Goal: Navigation & Orientation: Find specific page/section

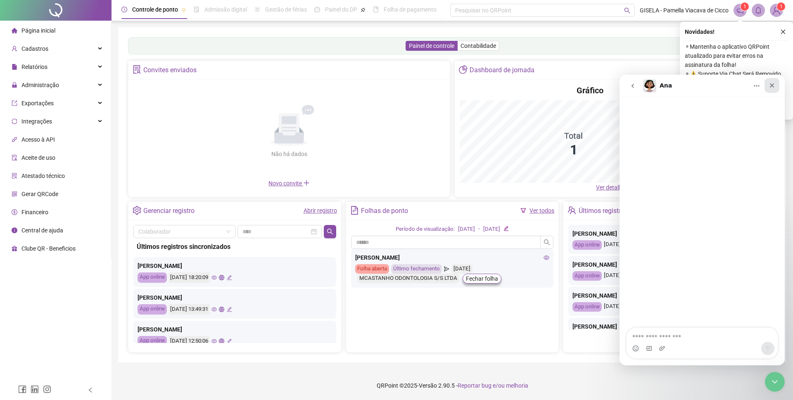
click at [774, 85] on icon "Fechar" at bounding box center [772, 85] width 7 height 7
click at [772, 85] on span "⚬ ⚠️ Suporte Via Chat Será Removido do Plano Essencial" at bounding box center [736, 78] width 103 height 18
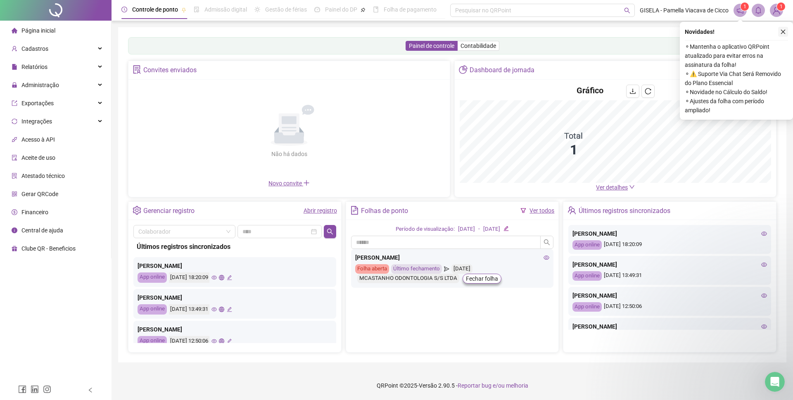
click at [783, 26] on div "Novidades ! ⚬ Mantenha o aplicativo QRPoint atualizado para evitar erros na ass…" at bounding box center [736, 71] width 113 height 98
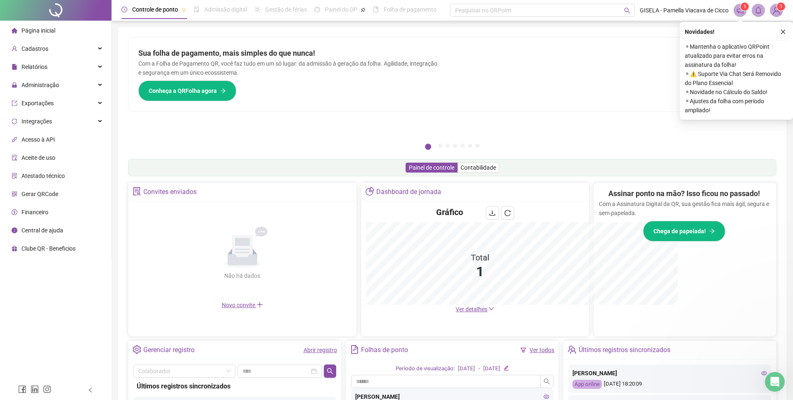
click at [783, 29] on button "button" at bounding box center [784, 32] width 10 height 10
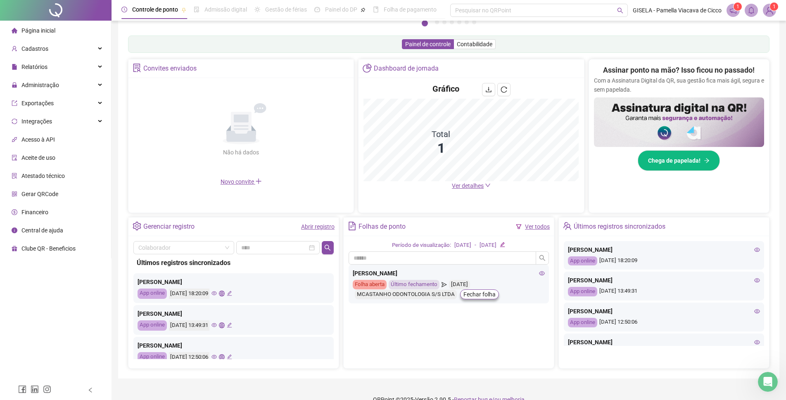
scroll to position [124, 0]
click at [755, 250] on icon "eye" at bounding box center [758, 249] width 6 height 4
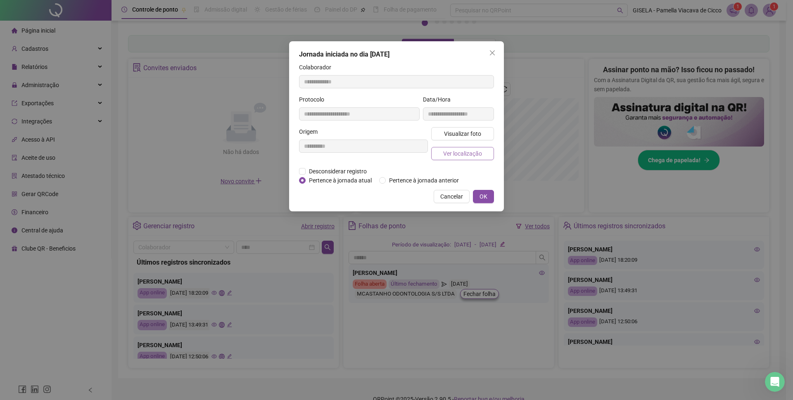
click at [470, 150] on span "Ver localização" at bounding box center [462, 153] width 39 height 9
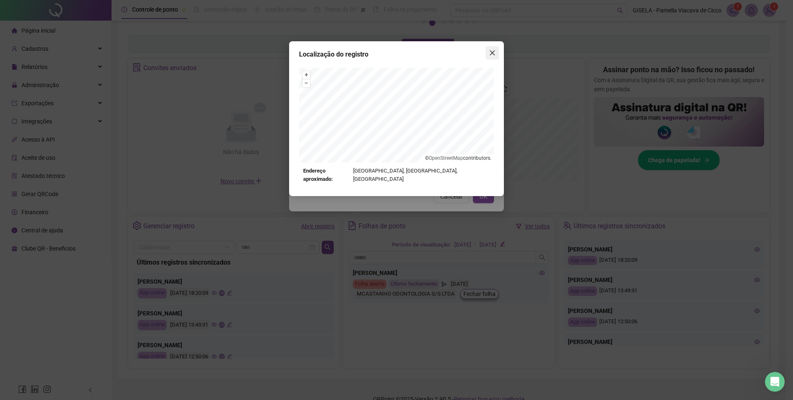
click at [492, 54] on icon "close" at bounding box center [492, 52] width 5 height 5
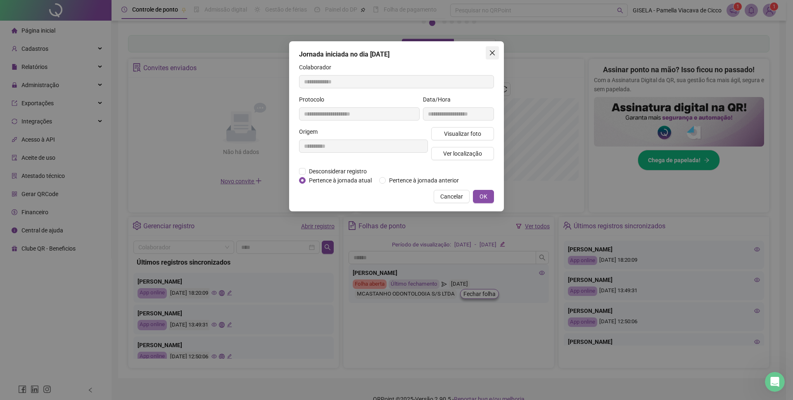
click at [495, 55] on icon "close" at bounding box center [492, 53] width 7 height 7
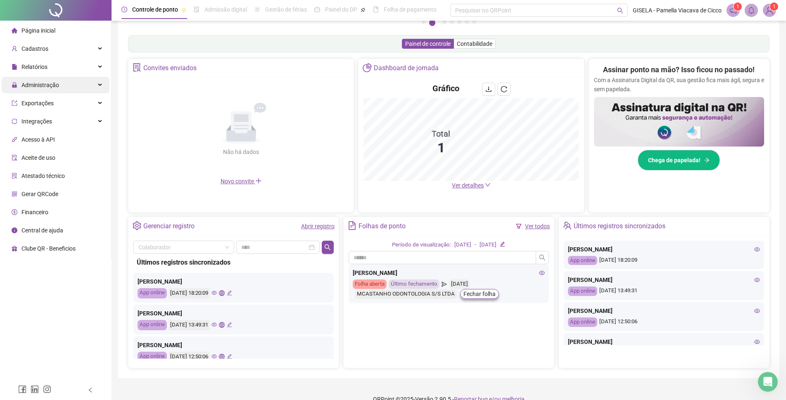
click at [61, 84] on div "Administração" at bounding box center [56, 85] width 108 height 17
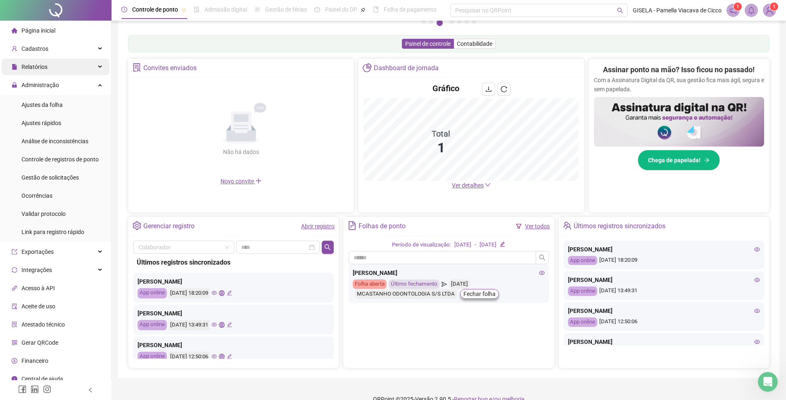
click at [86, 66] on div "Relatórios" at bounding box center [56, 67] width 108 height 17
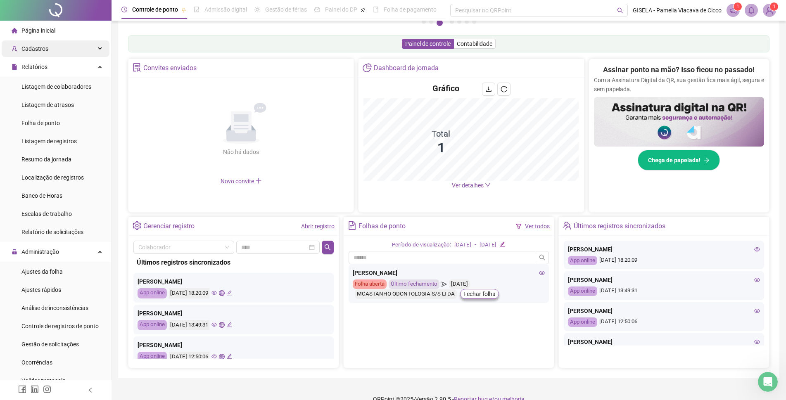
click at [88, 52] on div "Cadastros" at bounding box center [56, 48] width 108 height 17
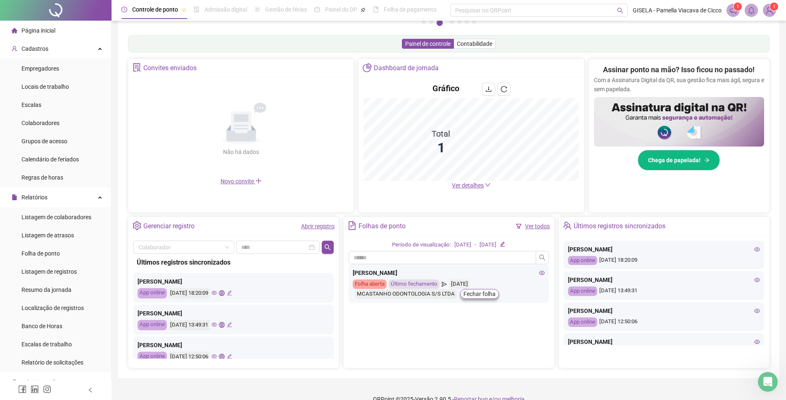
click at [397, 194] on div "Gráfico Total 1 Ver detalhes" at bounding box center [471, 136] width 225 height 117
click at [61, 86] on span "Locais de trabalho" at bounding box center [45, 86] width 48 height 7
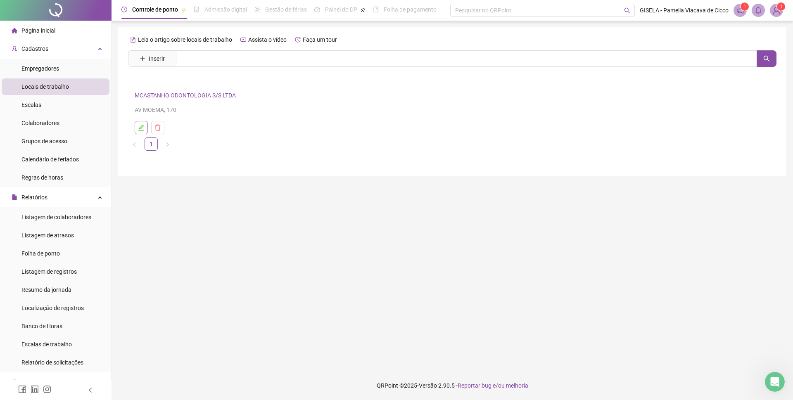
click at [143, 129] on icon "edit" at bounding box center [141, 127] width 7 height 7
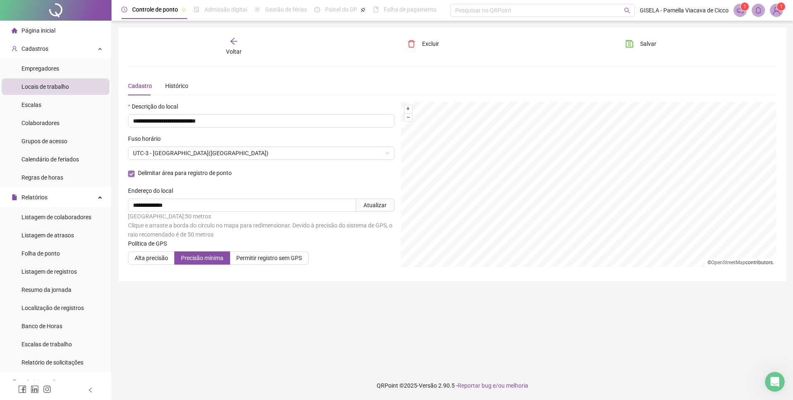
click at [188, 176] on span "Delimitar área para registro de ponto" at bounding box center [185, 173] width 100 height 5
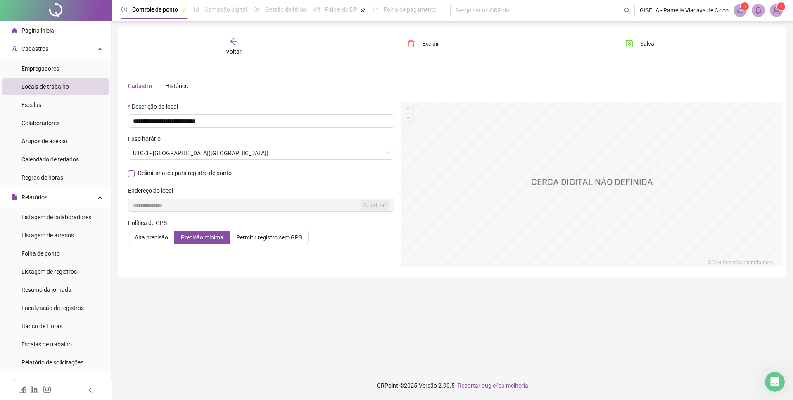
click at [170, 173] on span "Delimitar área para registro de ponto" at bounding box center [185, 173] width 100 height 5
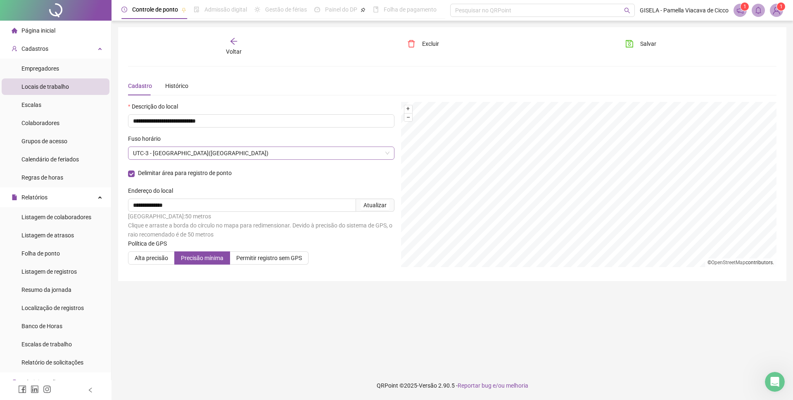
click at [179, 150] on span "UTC-3 - [GEOGRAPHIC_DATA]([GEOGRAPHIC_DATA])" at bounding box center [261, 153] width 257 height 12
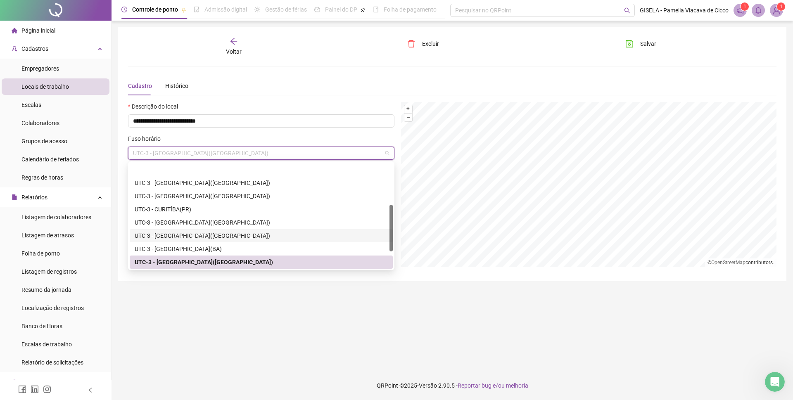
scroll to position [132, 0]
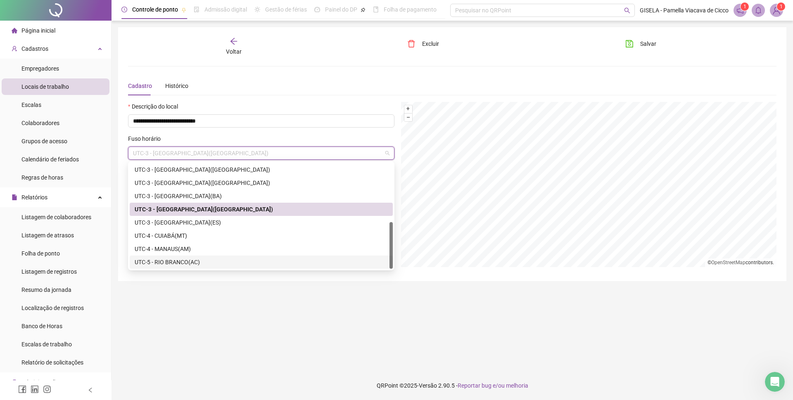
click at [212, 307] on main "**********" at bounding box center [452, 196] width 669 height 338
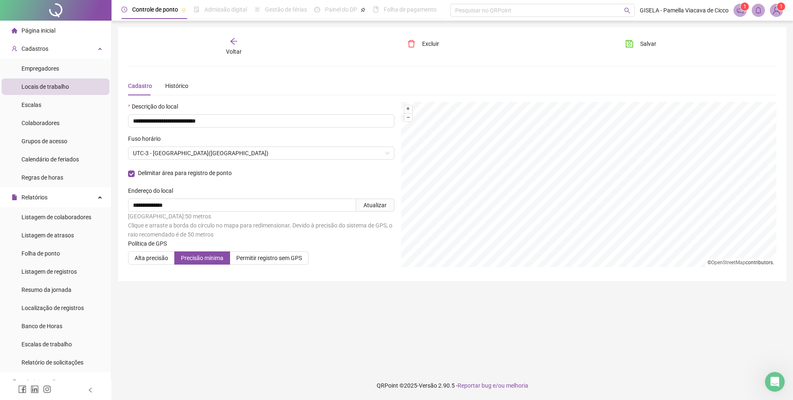
click at [192, 84] on div "Cadastro Histórico" at bounding box center [452, 85] width 649 height 19
click at [186, 87] on div "Histórico" at bounding box center [176, 85] width 23 height 9
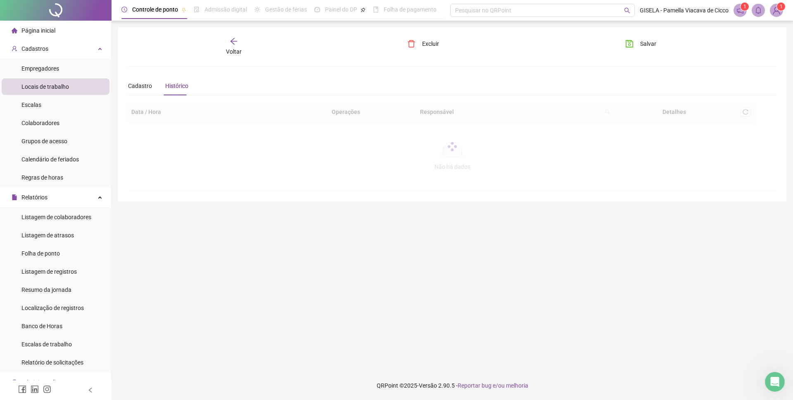
click at [183, 87] on div "Histórico" at bounding box center [176, 85] width 23 height 9
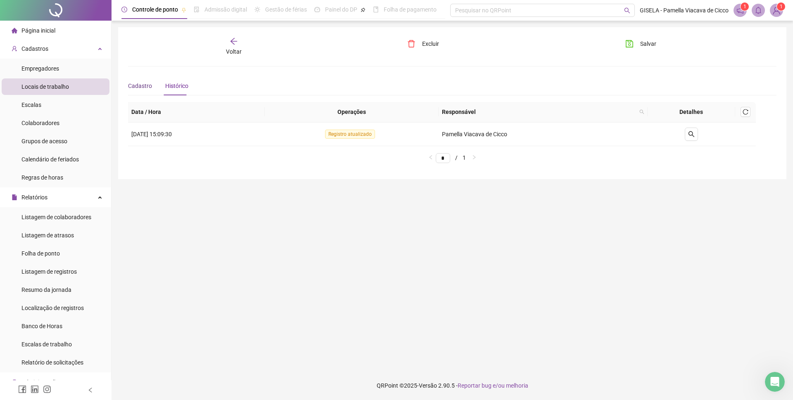
click at [141, 88] on div "Cadastro" at bounding box center [140, 85] width 24 height 9
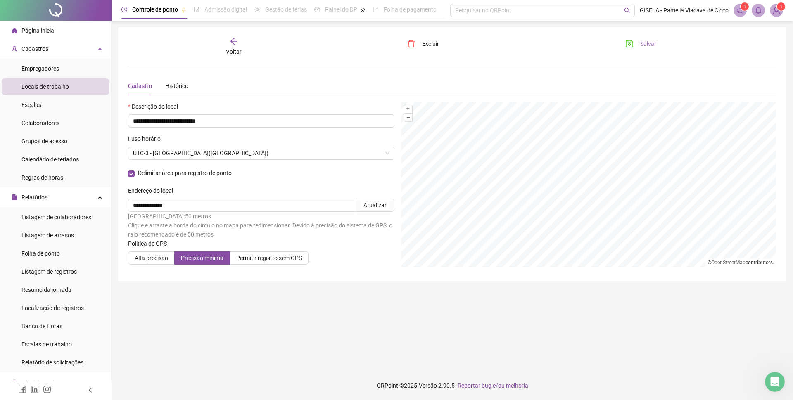
click at [643, 44] on span "Salvar" at bounding box center [649, 43] width 16 height 9
click at [51, 100] on li "Escalas" at bounding box center [56, 105] width 108 height 17
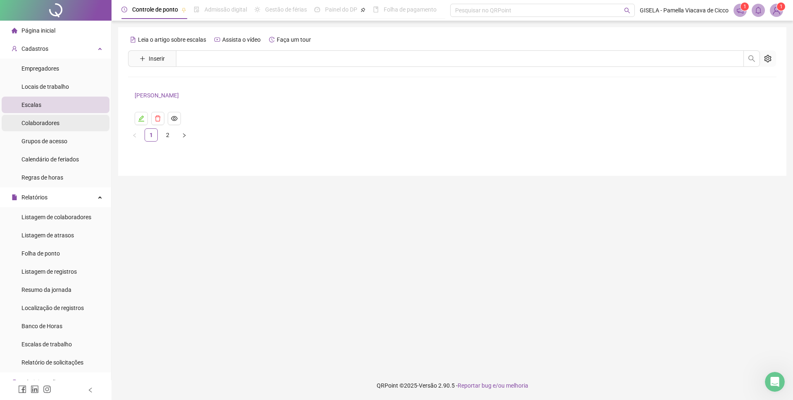
click at [52, 121] on span "Colaboradores" at bounding box center [40, 123] width 38 height 7
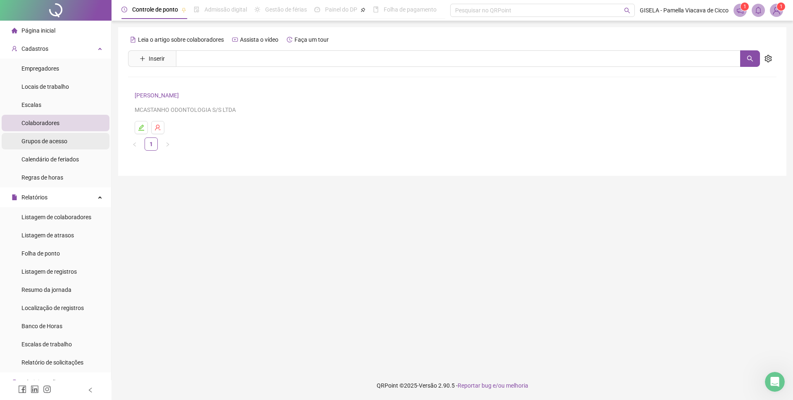
click at [52, 141] on span "Grupos de acesso" at bounding box center [44, 141] width 46 height 7
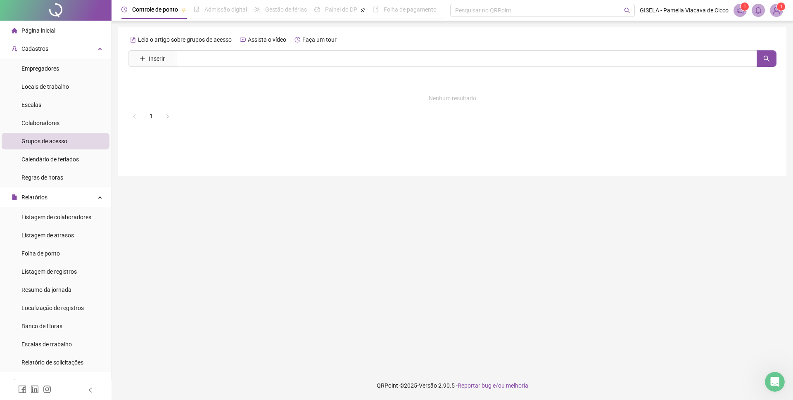
click at [50, 38] on div "Página inicial" at bounding box center [34, 30] width 44 height 17
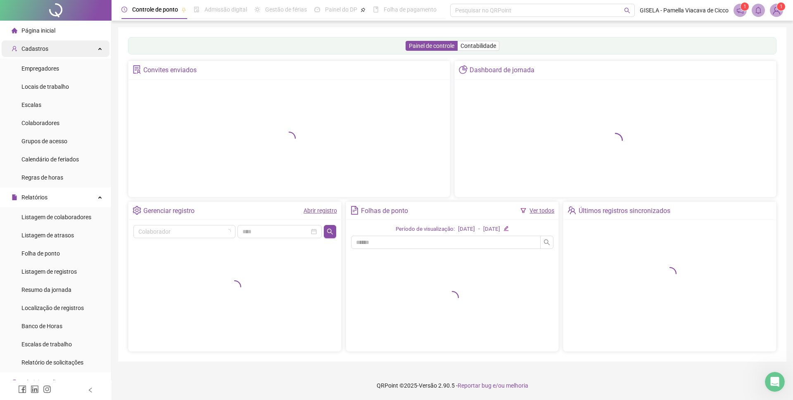
click at [59, 44] on div "Cadastros" at bounding box center [56, 48] width 108 height 17
click at [78, 49] on div "Cadastros" at bounding box center [56, 48] width 108 height 17
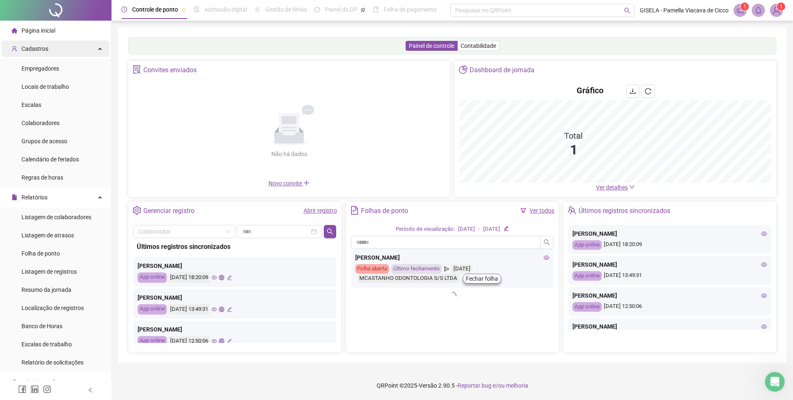
click at [88, 55] on div "Cadastros" at bounding box center [56, 48] width 108 height 17
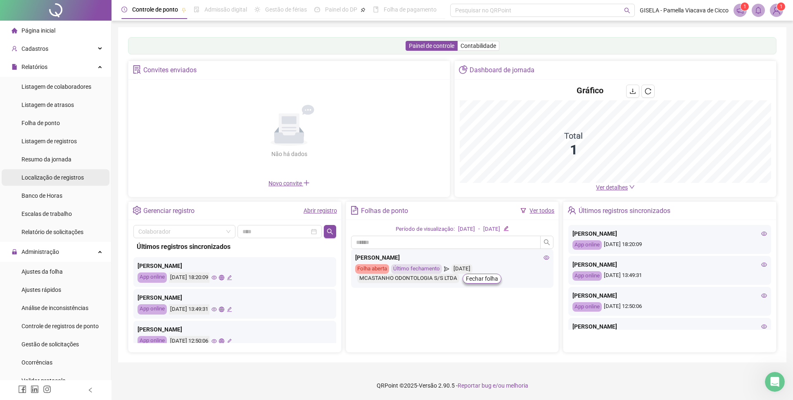
click at [45, 176] on span "Localização de registros" at bounding box center [52, 177] width 62 height 7
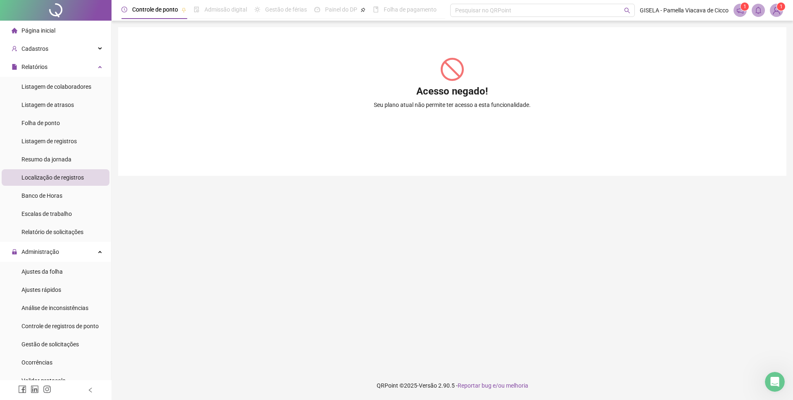
click at [39, 179] on span "Localização de registros" at bounding box center [52, 177] width 62 height 7
click at [47, 178] on span "Localização de registros" at bounding box center [52, 177] width 62 height 7
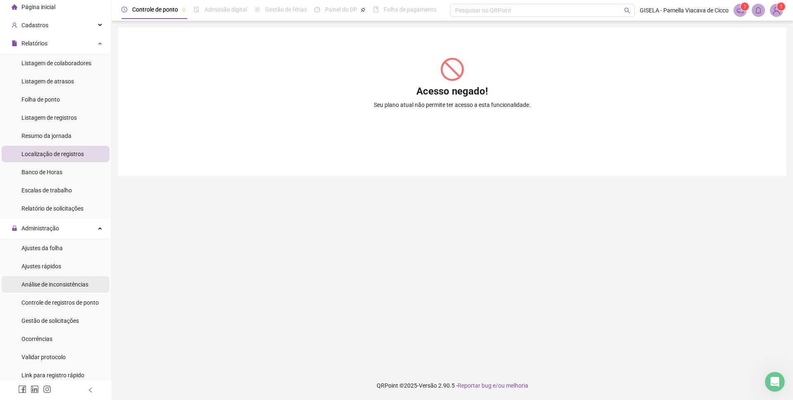
scroll to position [28, 0]
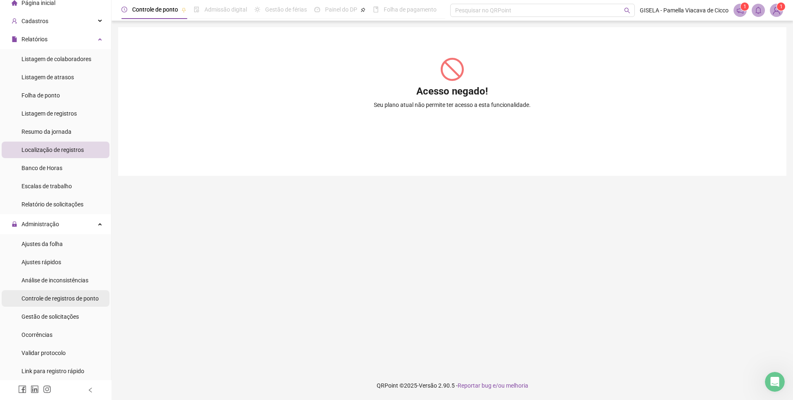
click at [47, 298] on span "Controle de registros de ponto" at bounding box center [59, 298] width 77 height 7
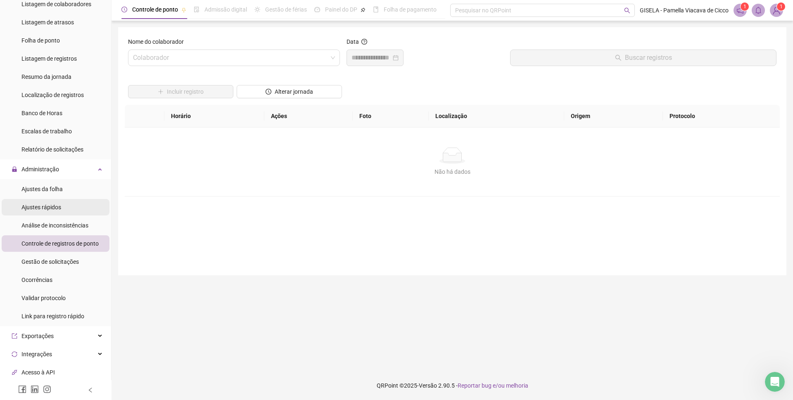
scroll to position [69, 0]
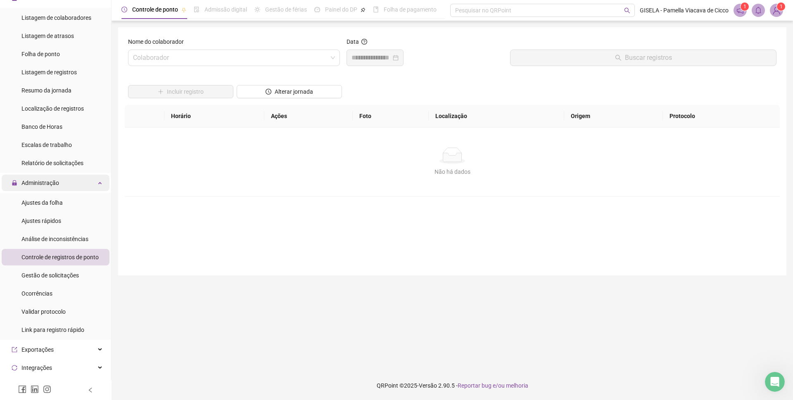
click at [54, 187] on span "Administração" at bounding box center [36, 183] width 48 height 17
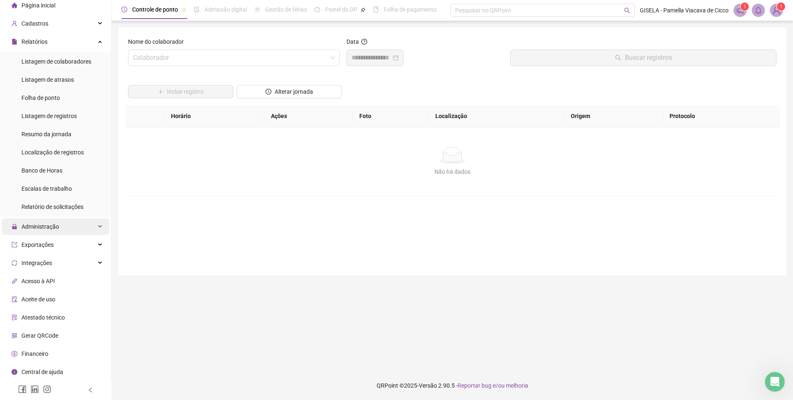
scroll to position [25, 0]
click at [55, 145] on div "Localização de registros" at bounding box center [52, 152] width 62 height 17
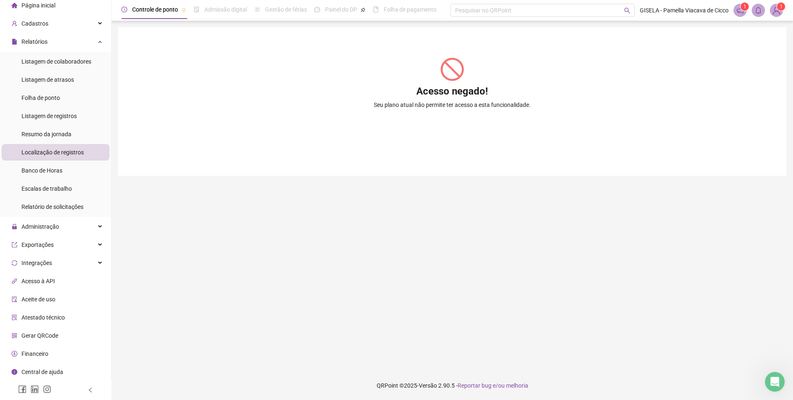
click at [61, 152] on span "Localização de registros" at bounding box center [52, 152] width 62 height 7
click at [746, 12] on span at bounding box center [740, 10] width 13 height 13
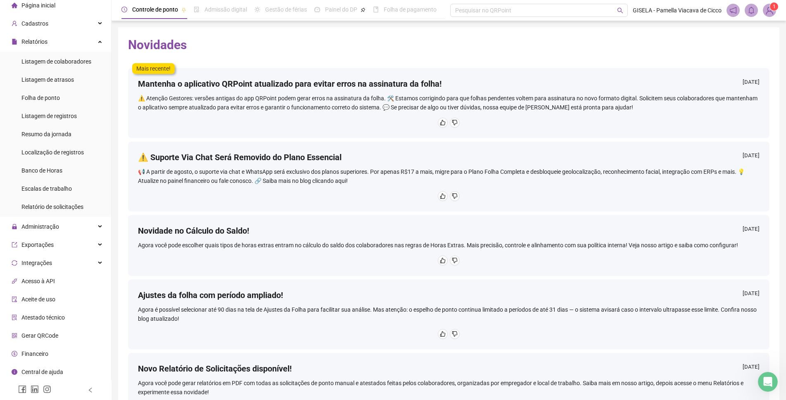
click at [767, 7] on img at bounding box center [770, 10] width 12 height 12
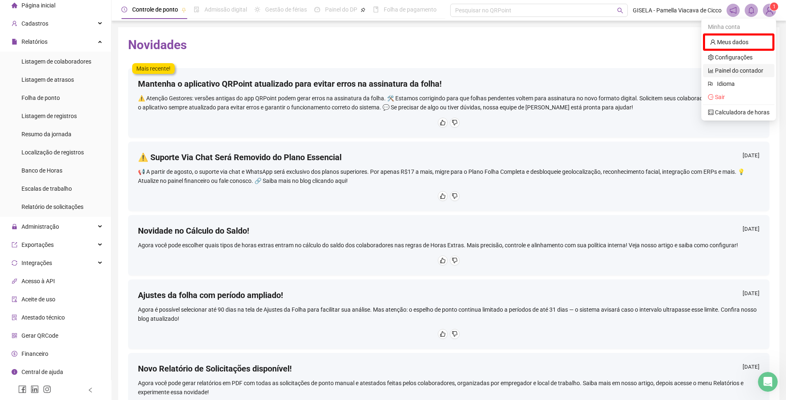
click at [734, 67] on link "Painel do contador" at bounding box center [735, 70] width 55 height 7
